Goal: Navigation & Orientation: Find specific page/section

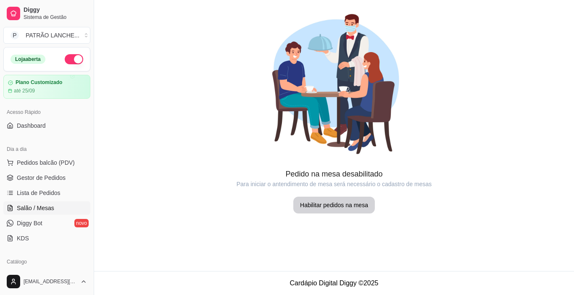
click at [48, 190] on span "Lista de Pedidos" at bounding box center [39, 193] width 44 height 8
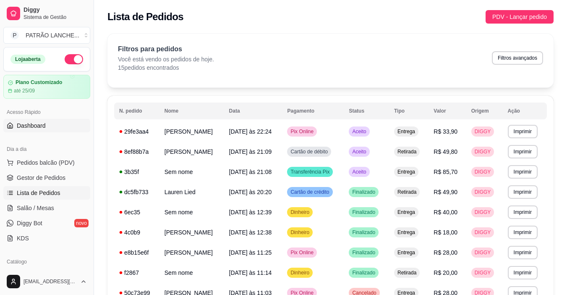
click at [43, 128] on span "Dashboard" at bounding box center [31, 125] width 29 height 8
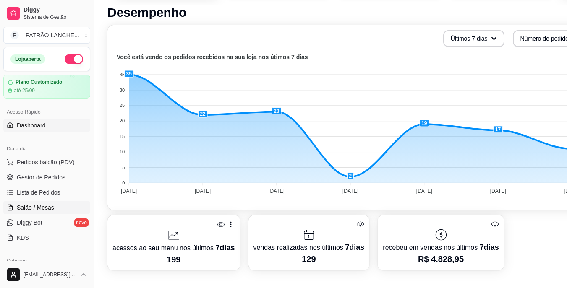
scroll to position [168, 0]
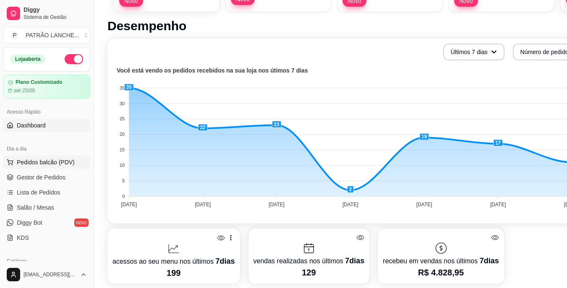
click at [48, 164] on span "Pedidos balcão (PDV)" at bounding box center [46, 162] width 58 height 8
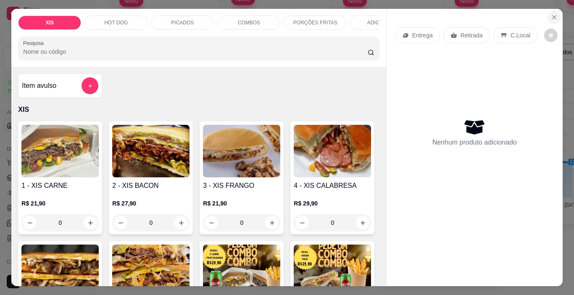
click at [552, 16] on icon "Close" at bounding box center [553, 17] width 3 height 3
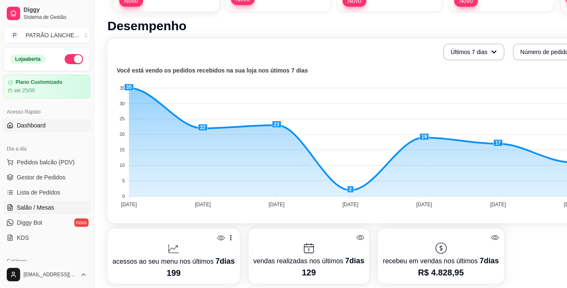
scroll to position [126, 0]
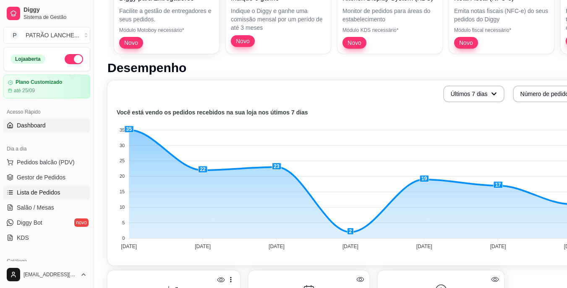
click at [54, 192] on span "Lista de Pedidos" at bounding box center [39, 193] width 44 height 8
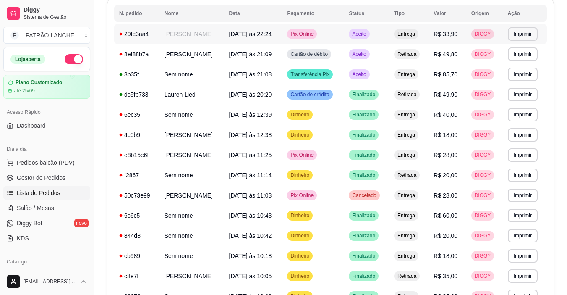
scroll to position [126, 0]
